Goal: Task Accomplishment & Management: Complete application form

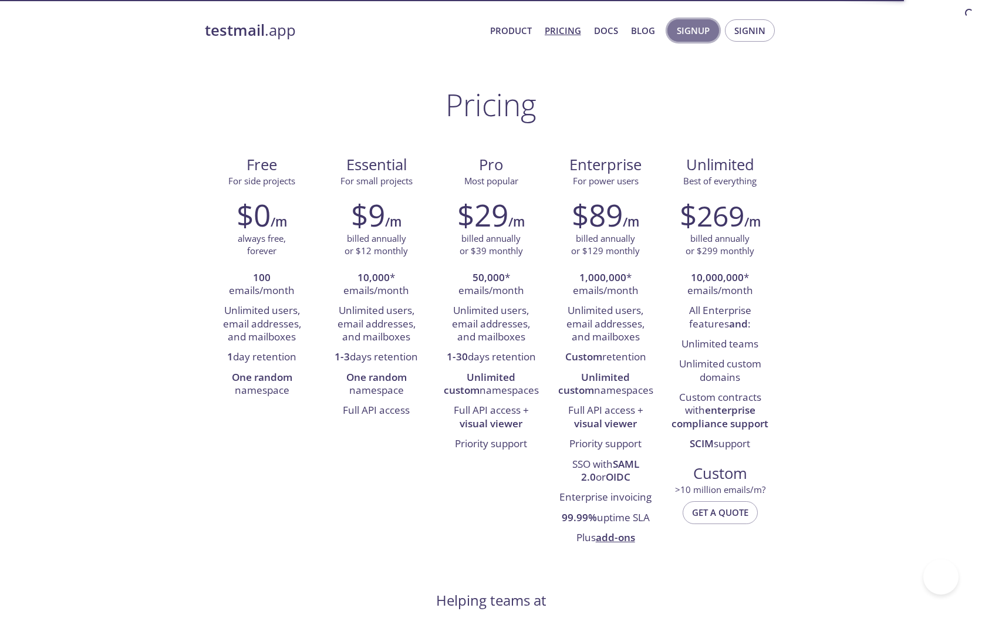
click at [677, 38] on button "Signup" at bounding box center [693, 30] width 52 height 22
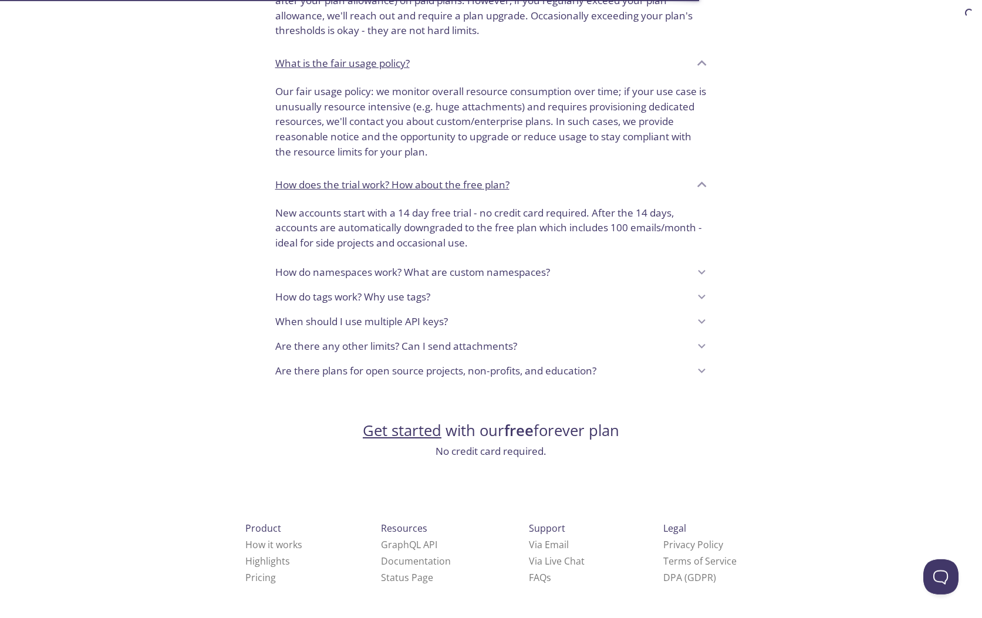
scroll to position [821, 0]
click at [431, 434] on link "Get started" at bounding box center [402, 430] width 79 height 21
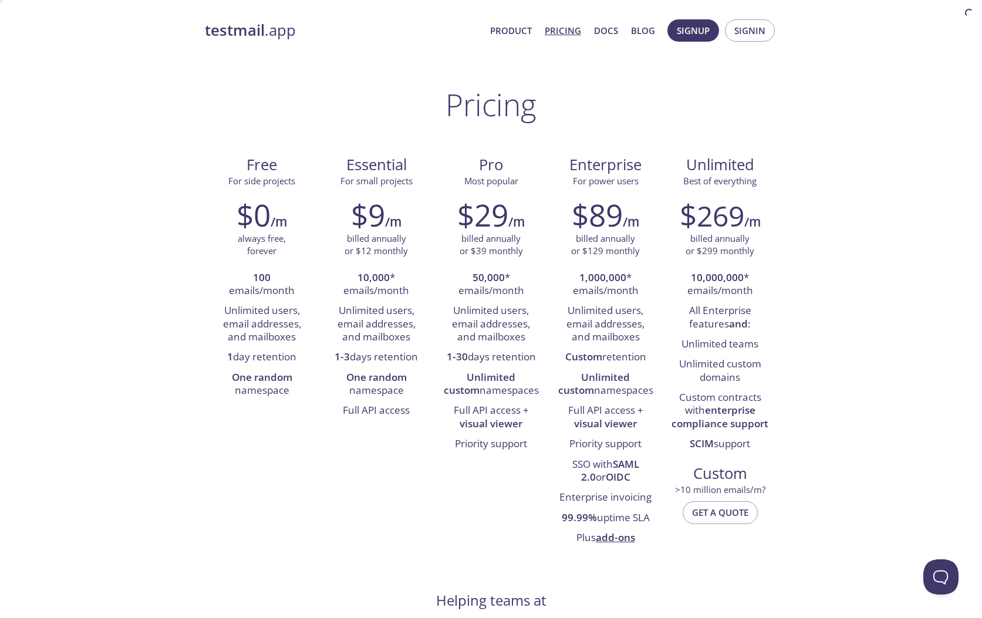
scroll to position [821, 0]
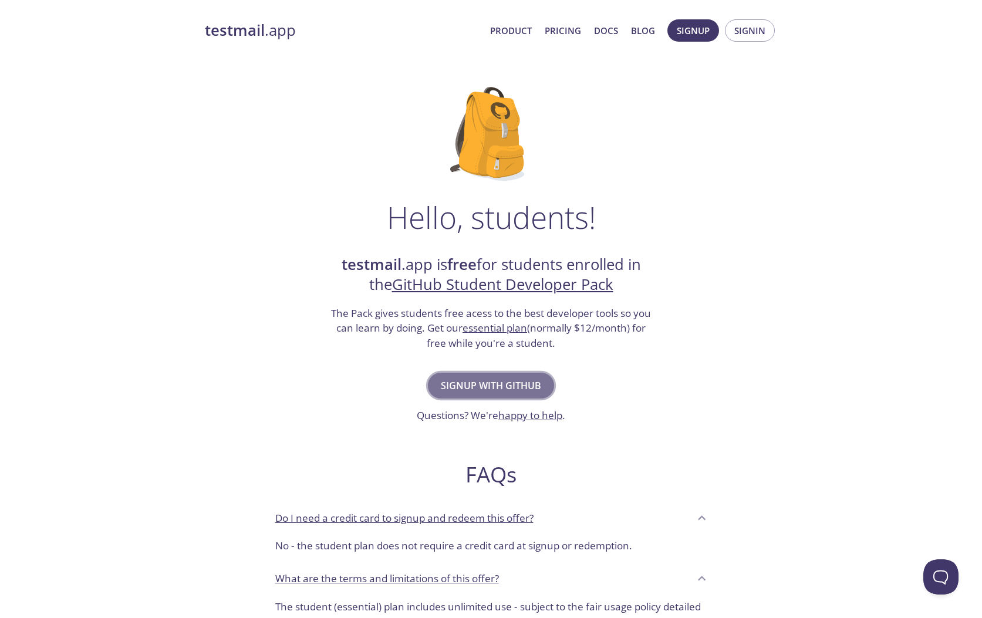
click at [457, 381] on span "Signup with GitHub" at bounding box center [491, 385] width 100 height 16
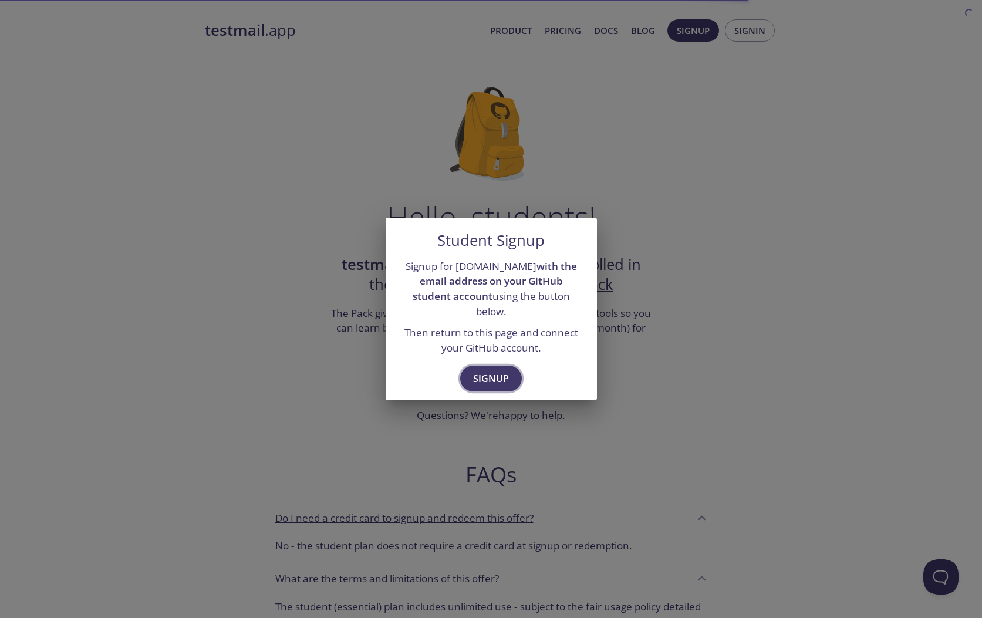
click at [485, 370] on span "Signup" at bounding box center [491, 378] width 36 height 16
click at [502, 371] on span "Signup" at bounding box center [491, 378] width 36 height 16
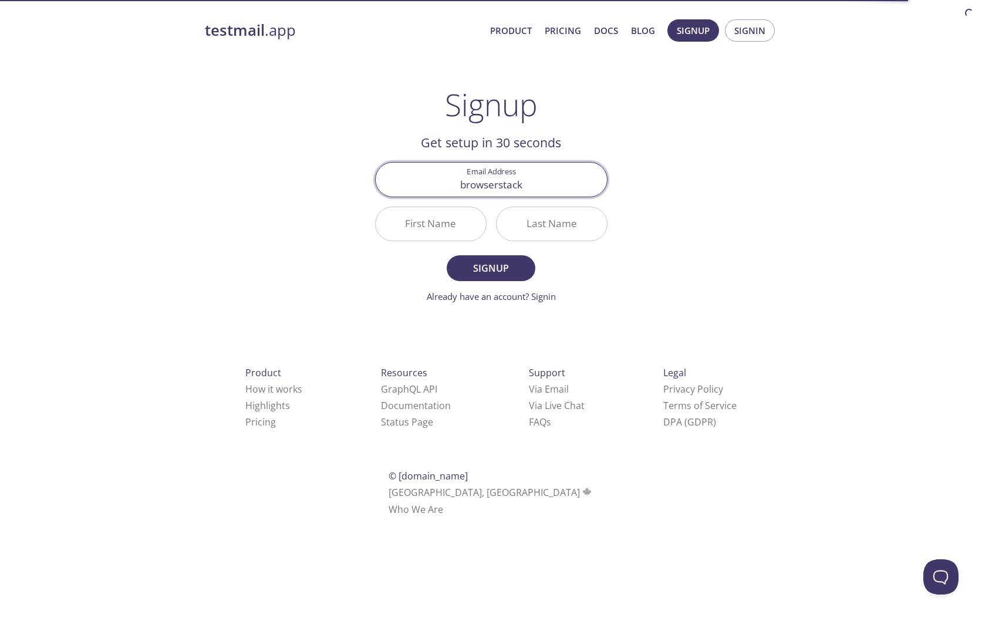
click at [503, 179] on input "browserstack" at bounding box center [491, 179] width 231 height 33
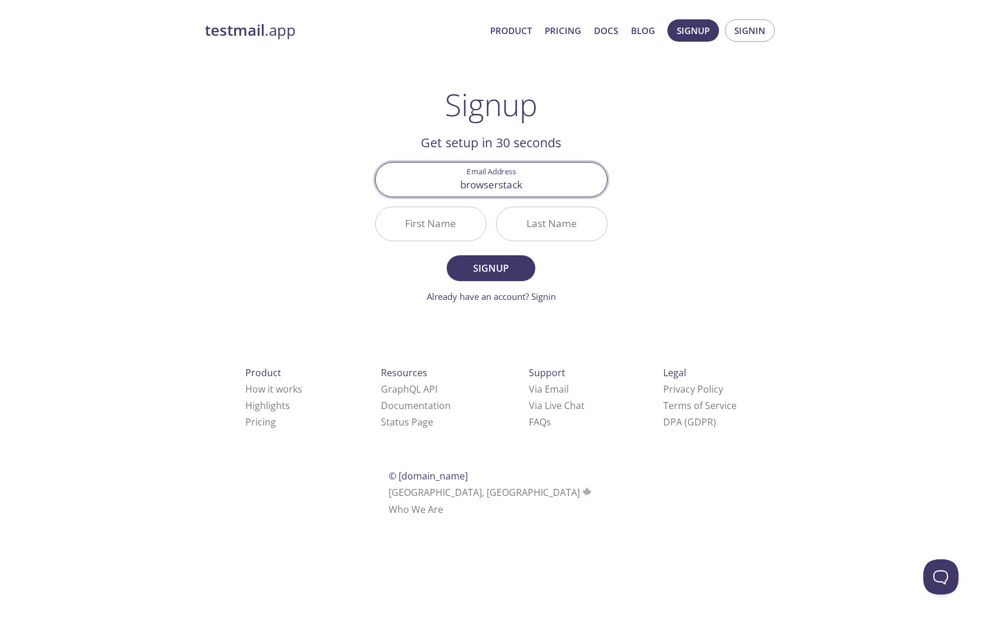
click at [530, 184] on input "browserstack" at bounding box center [491, 179] width 231 height 33
paste input "alexandra.troya@ute.edu.ec"
type input "alexandra.troya@ute.edu.ec"
click at [444, 230] on input "First Name" at bounding box center [431, 223] width 110 height 33
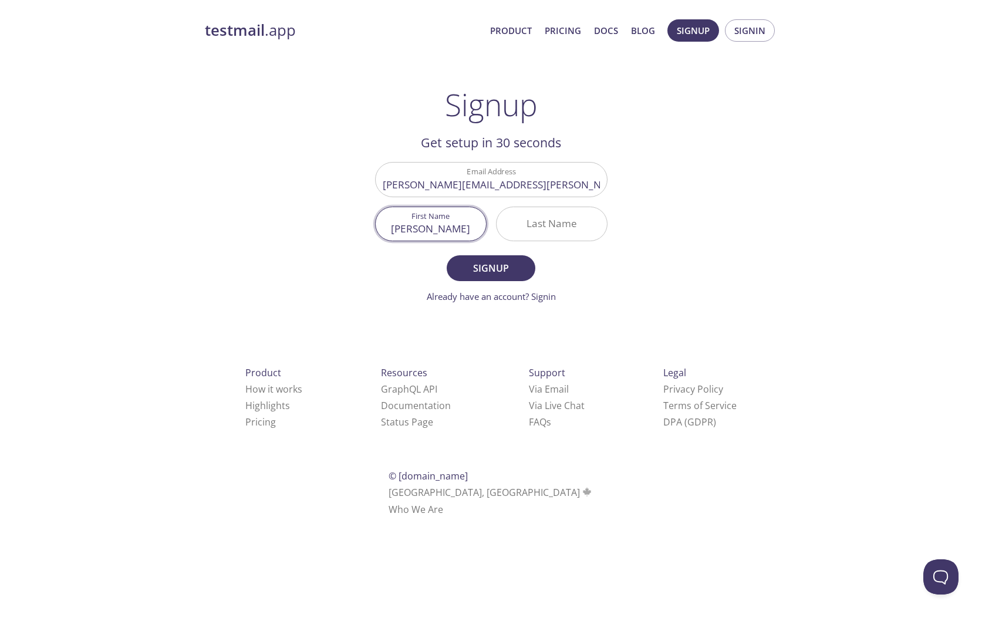
type input "Alexandra"
type input "Troya"
click at [465, 270] on span "Signup" at bounding box center [490, 268] width 62 height 16
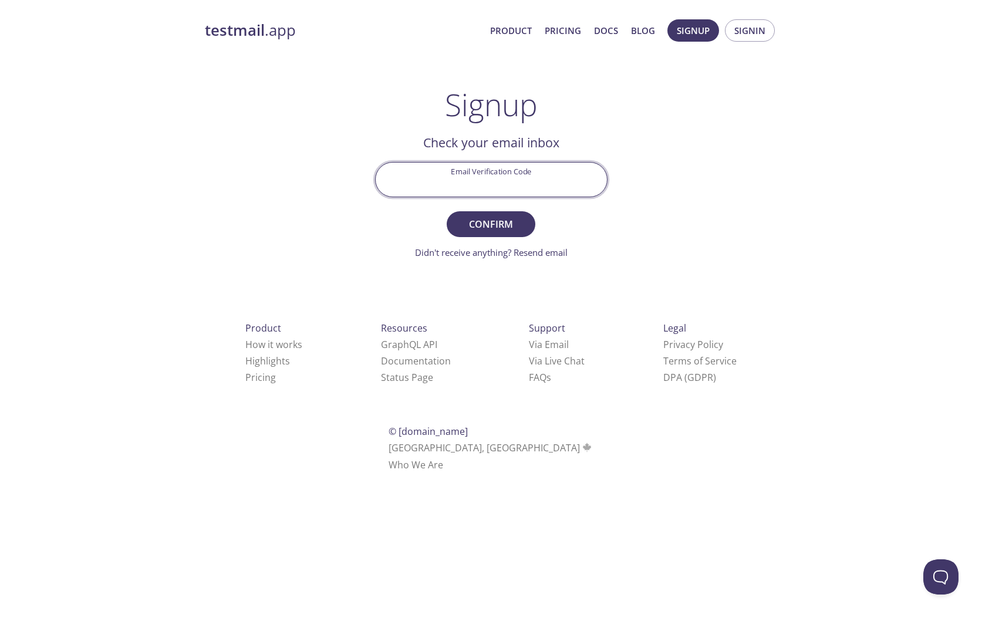
click at [490, 184] on input "Email Verification Code" at bounding box center [491, 179] width 231 height 33
paste input "MZ4BCFH"
type input "MZ4BCFH"
click at [483, 222] on span "Confirm" at bounding box center [490, 224] width 62 height 16
